Goal: Task Accomplishment & Management: Manage account settings

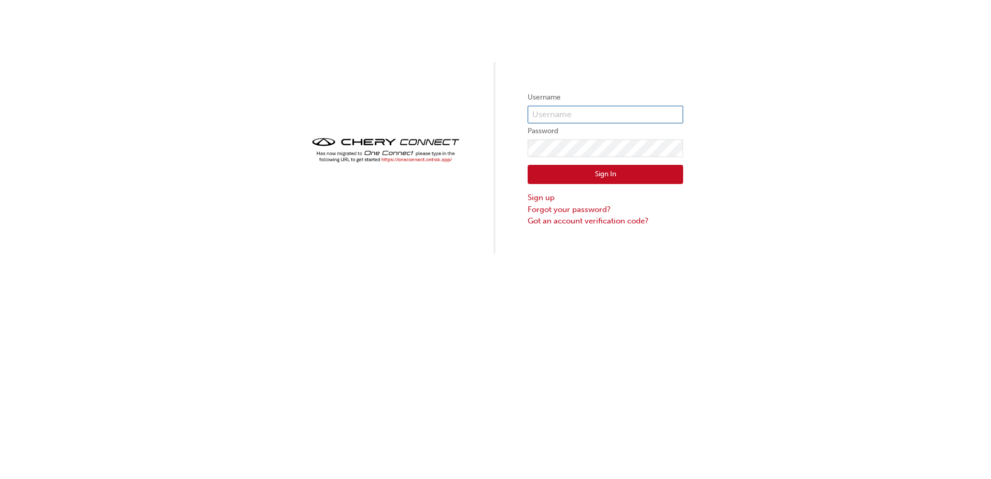
type input "CHAU1190"
click at [647, 169] on button "Sign In" at bounding box center [606, 175] width 156 height 20
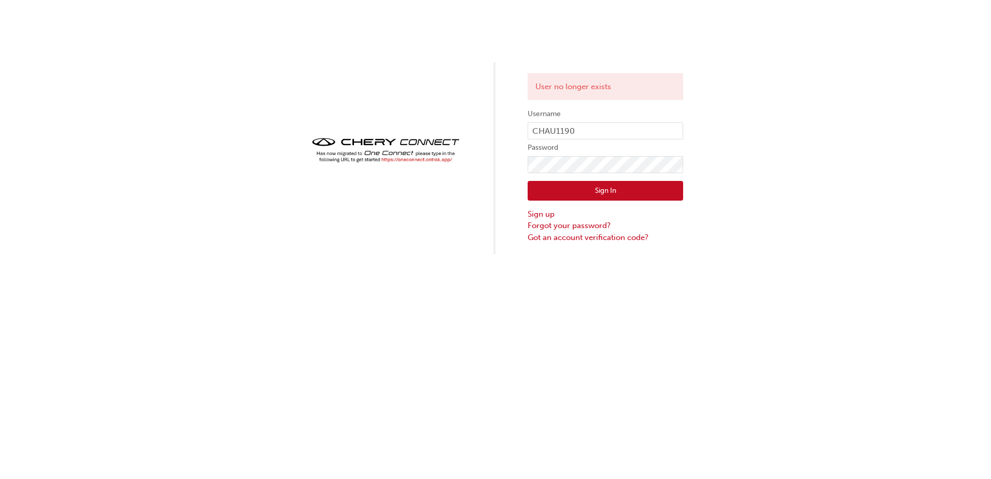
click at [605, 189] on button "Sign In" at bounding box center [606, 191] width 156 height 20
click at [605, 193] on button "Sign In" at bounding box center [606, 191] width 156 height 20
click at [605, 194] on button "Sign In" at bounding box center [606, 191] width 156 height 20
click at [606, 194] on button "Sign In" at bounding box center [606, 191] width 156 height 20
drag, startPoint x: 592, startPoint y: 155, endPoint x: 471, endPoint y: 325, distance: 208.7
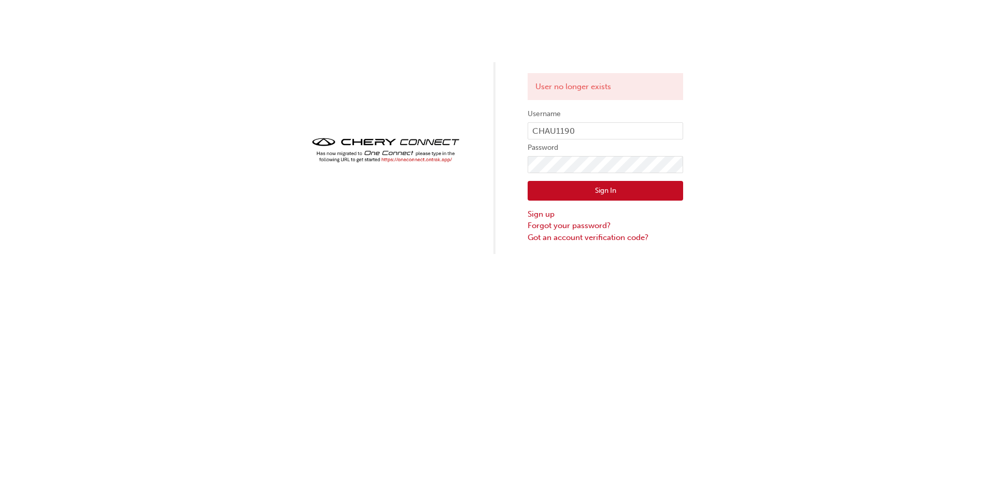
click at [471, 325] on div "User no longer exists Username CHAU1190 Password Sign In Sign up Forgot your pa…" at bounding box center [495, 239] width 991 height 479
click at [582, 192] on button "Sign In" at bounding box center [606, 191] width 156 height 20
